Goal: Task Accomplishment & Management: Use online tool/utility

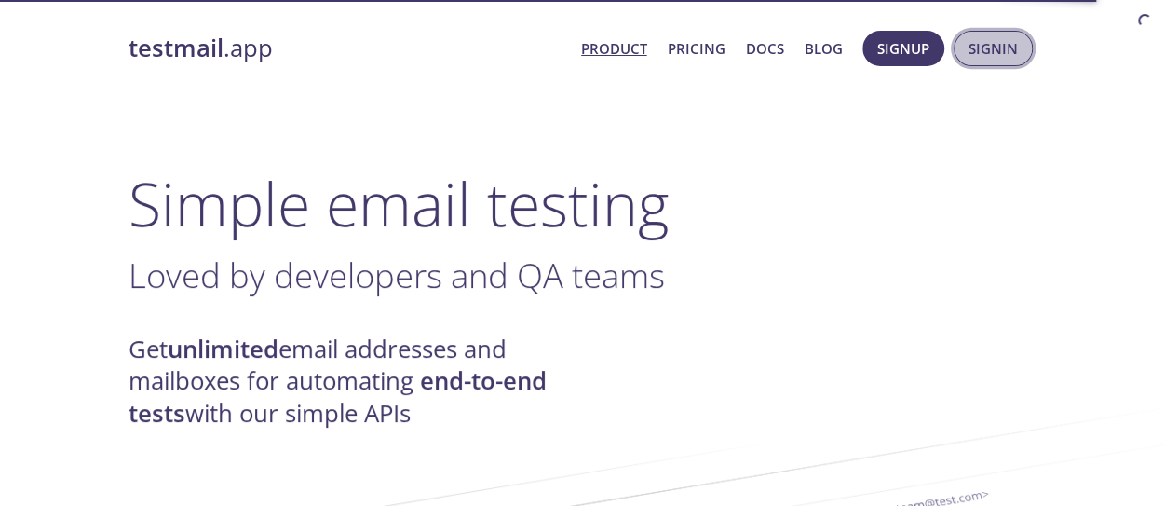
click at [991, 53] on span "Signin" at bounding box center [992, 48] width 49 height 24
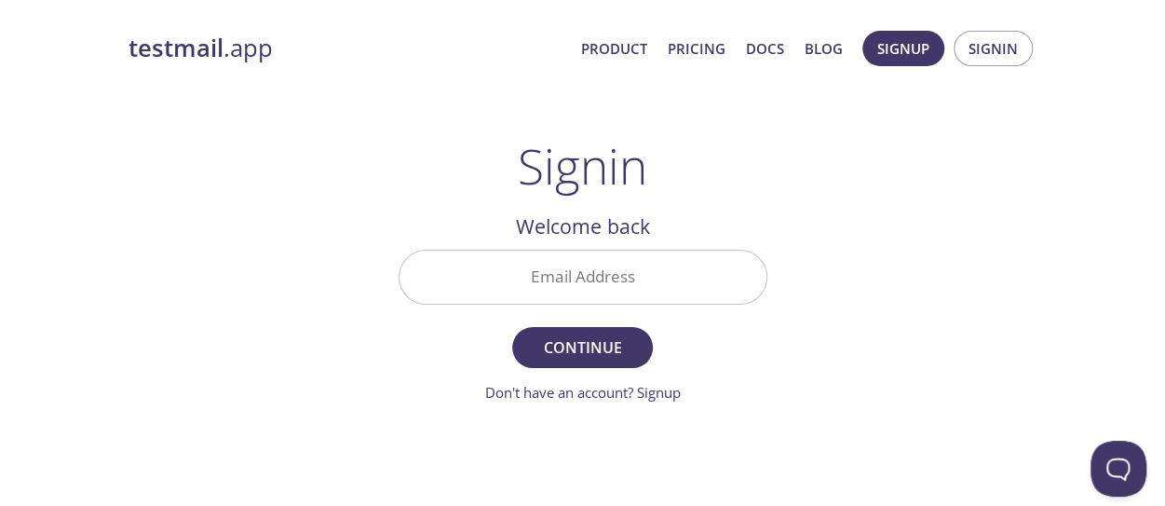
click at [556, 271] on input "Email Address" at bounding box center [582, 276] width 367 height 53
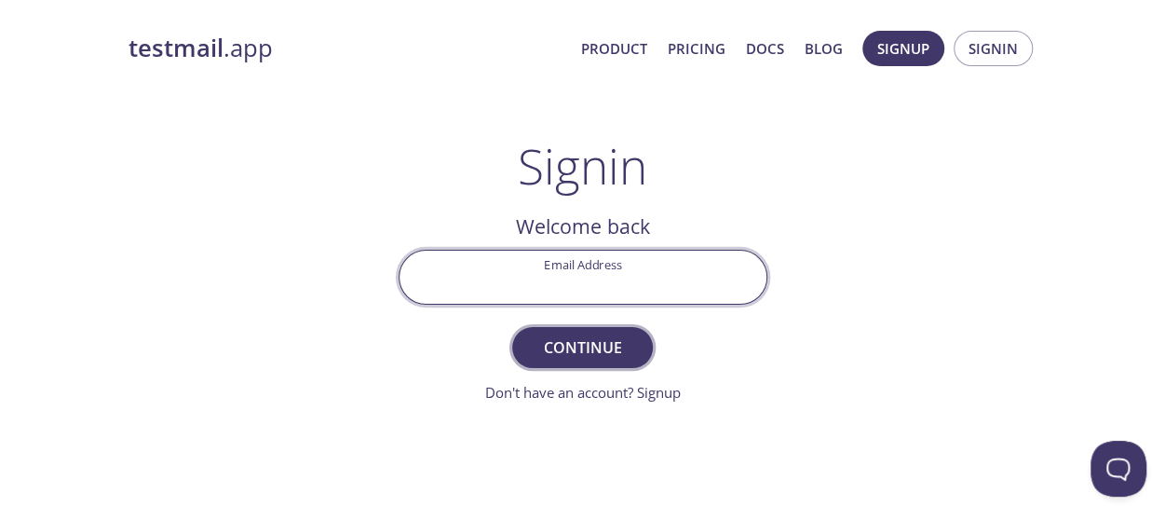
drag, startPoint x: 556, startPoint y: 271, endPoint x: 563, endPoint y: 346, distance: 75.8
click at [563, 346] on form "Email Address Continue Don't have an account? Signup" at bounding box center [583, 327] width 369 height 154
type input "[EMAIL_ADDRESS][DOMAIN_NAME]"
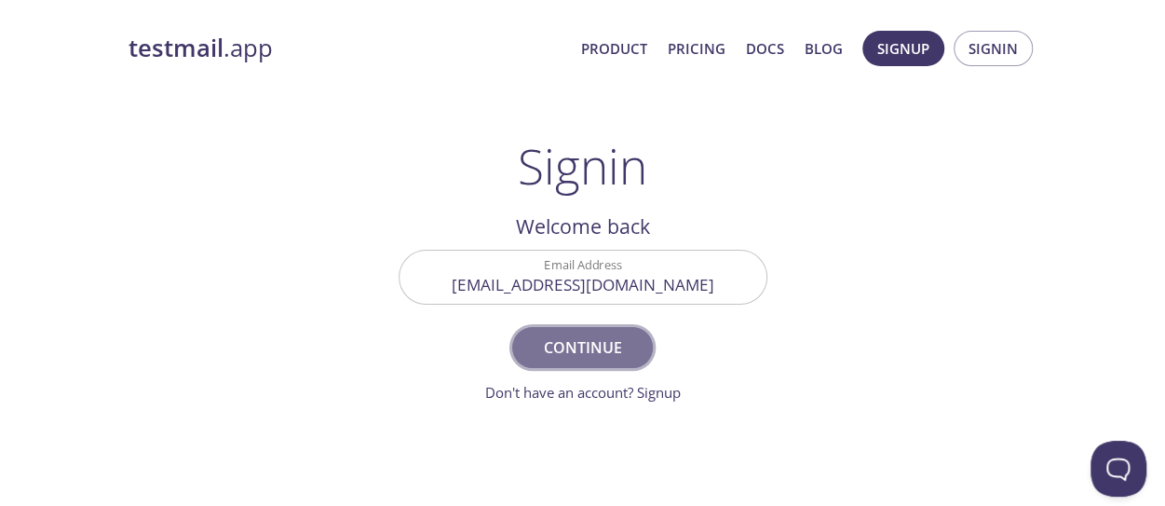
click at [563, 334] on span "Continue" at bounding box center [582, 347] width 99 height 26
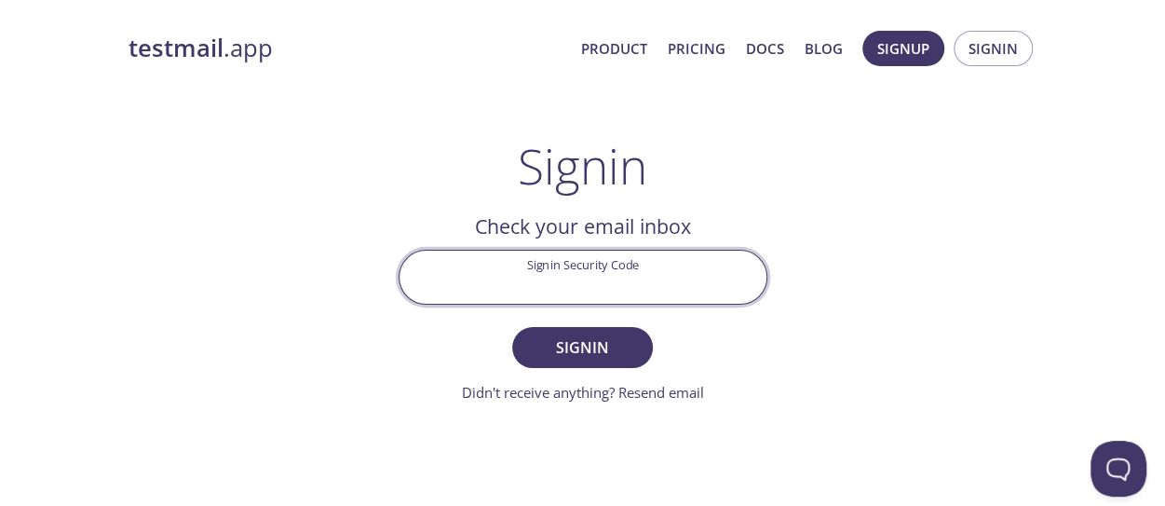
click at [523, 277] on input "Signin Security Code" at bounding box center [582, 276] width 367 height 53
paste input "WC2K6CN"
type input "WC2K6CN"
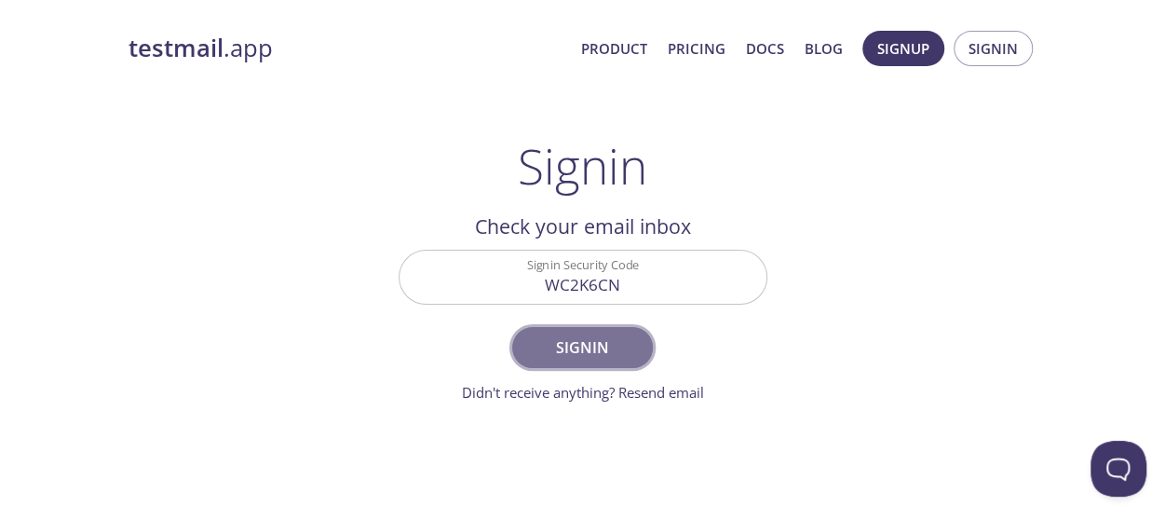
click at [557, 356] on span "Signin" at bounding box center [582, 347] width 99 height 26
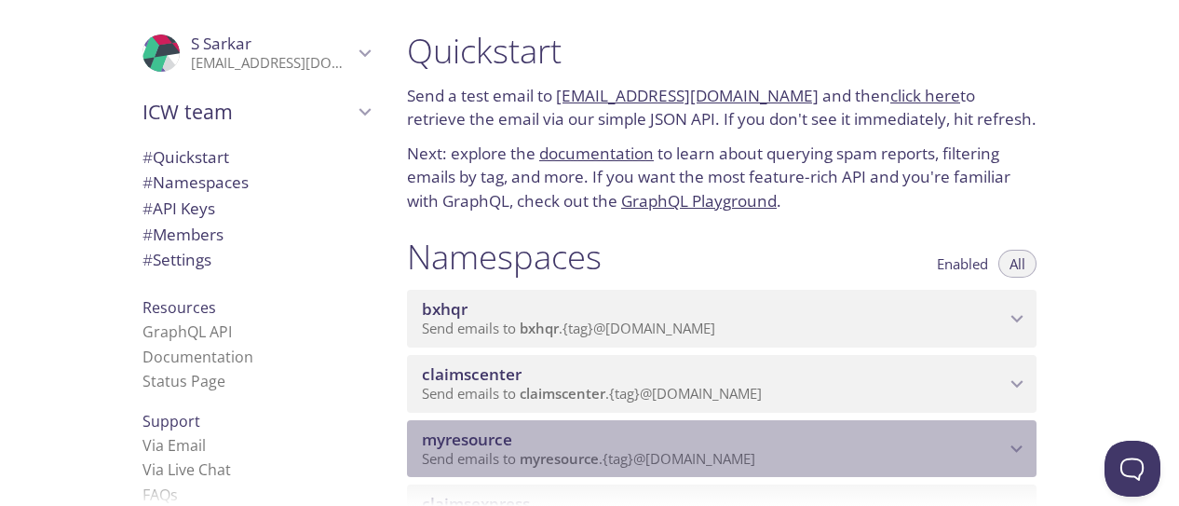
click at [885, 442] on span "myresource" at bounding box center [713, 439] width 583 height 20
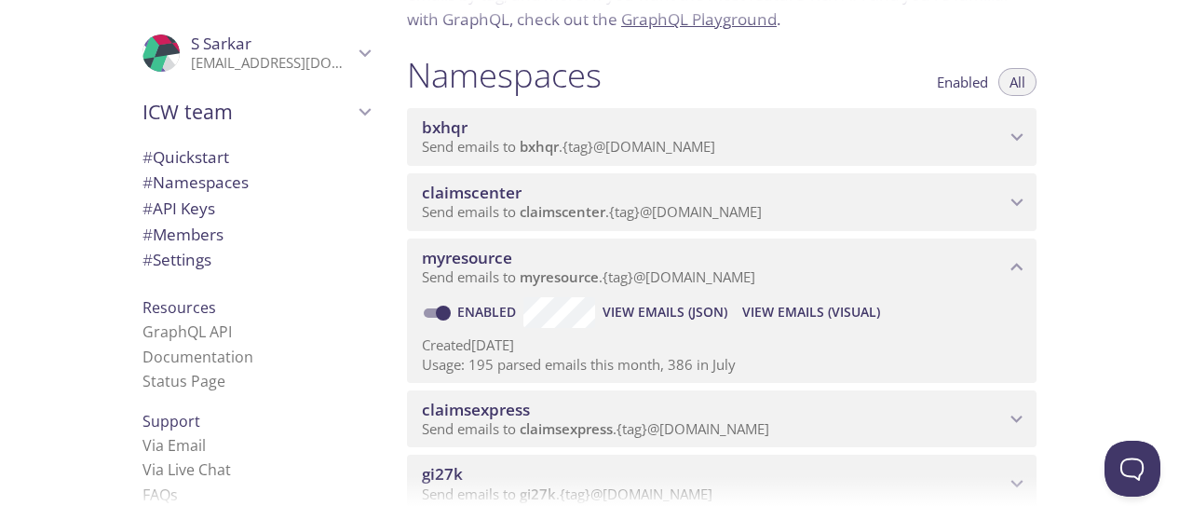
scroll to position [186, 0]
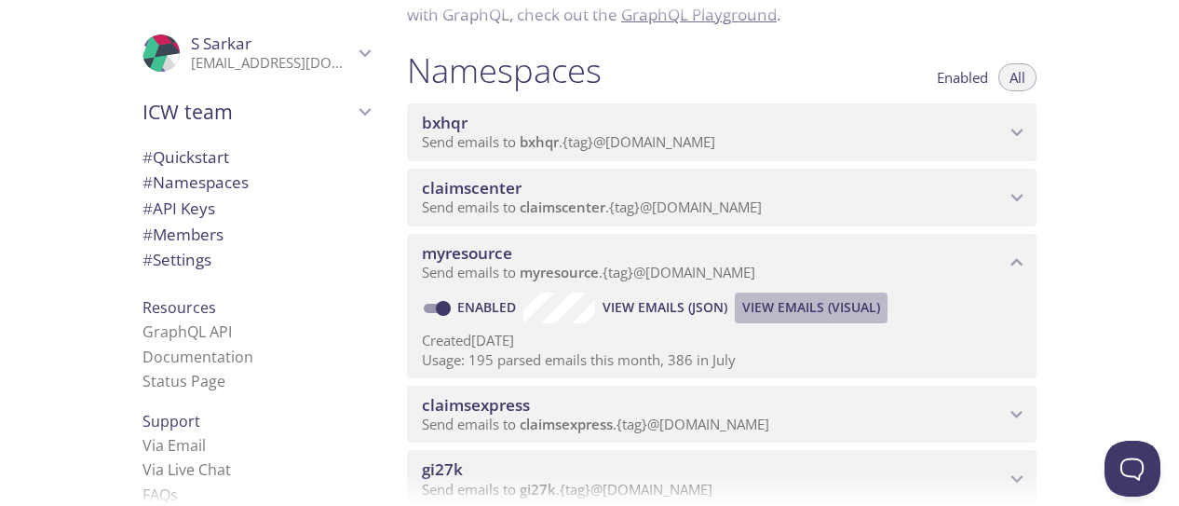
click at [815, 305] on span "View Emails (Visual)" at bounding box center [811, 307] width 138 height 22
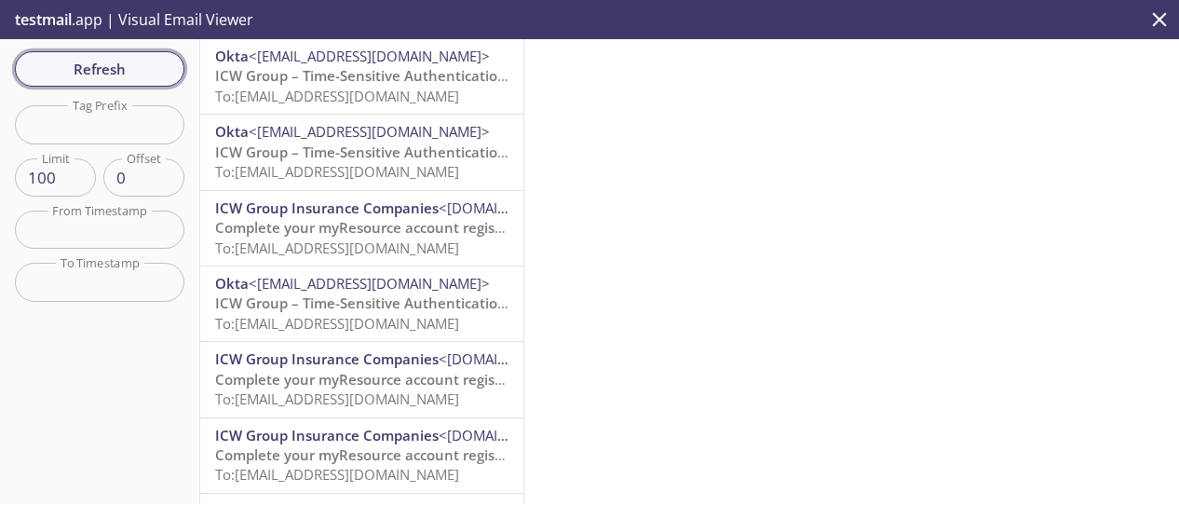
click at [107, 66] on span "Refresh" at bounding box center [100, 69] width 140 height 24
click at [351, 76] on span "ICW Group – Time-Sensitive Authentication Code" at bounding box center [380, 75] width 330 height 19
